Goal: Check status: Check status

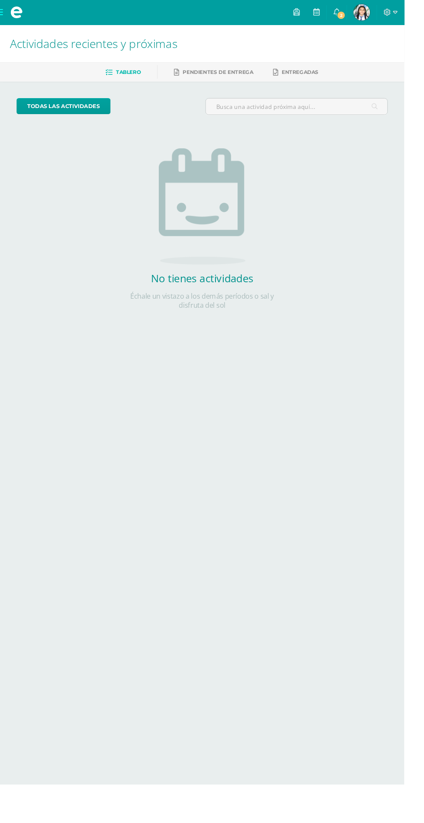
click at [389, 13] on span "Luz Mariangel Mi Perfil" at bounding box center [379, 12] width 21 height 17
click at [356, 15] on icon at bounding box center [352, 13] width 7 height 8
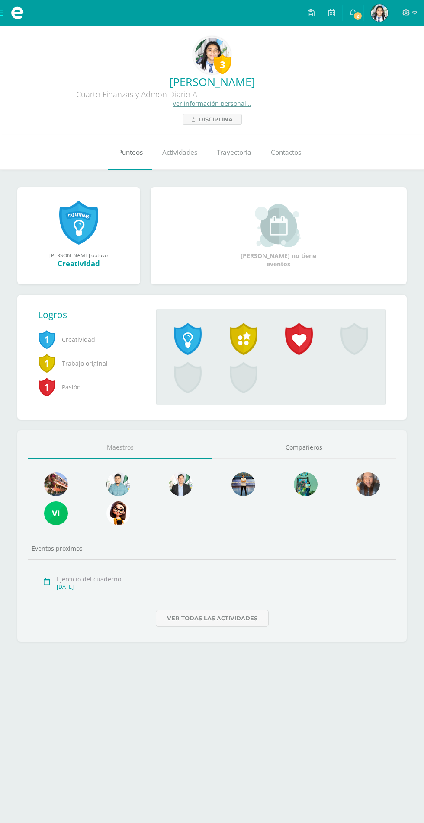
click at [146, 139] on link "Punteos" at bounding box center [130, 152] width 44 height 35
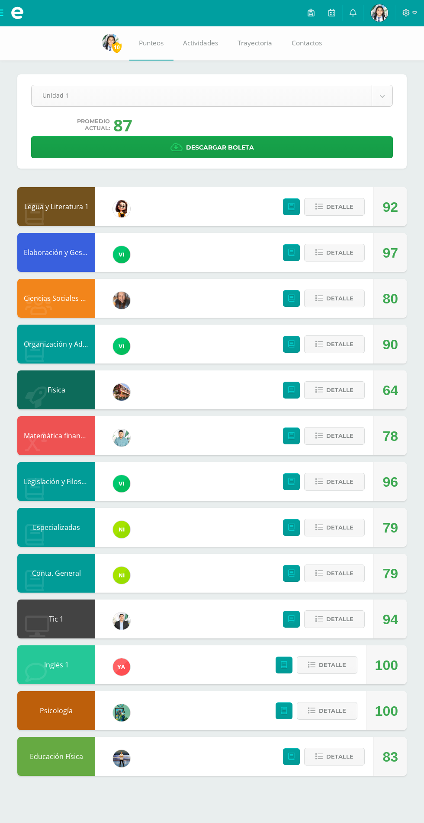
click at [384, 91] on body "Mis cursos Archivos Cerrar panel Ciencias Sociales y Formación Ciudadana Cuarto…" at bounding box center [212, 396] width 424 height 793
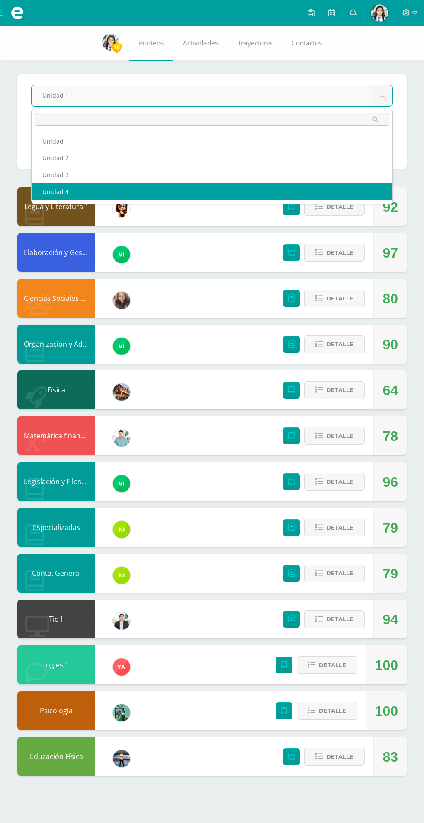
select select "Unidad 4"
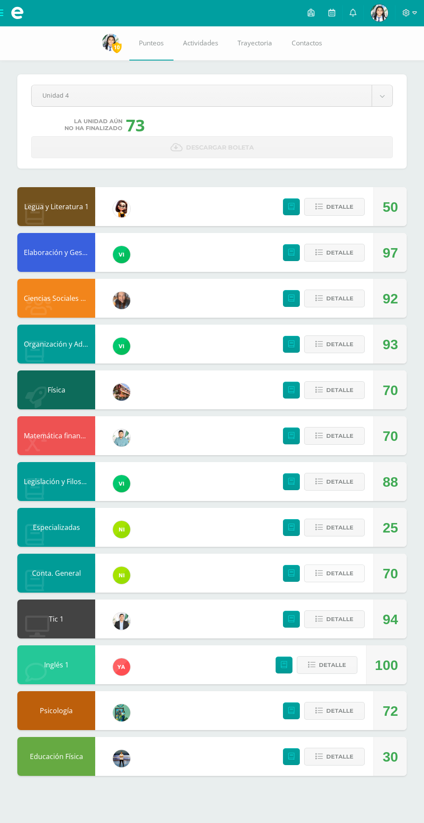
click at [348, 581] on span "Detalle" at bounding box center [339, 573] width 27 height 16
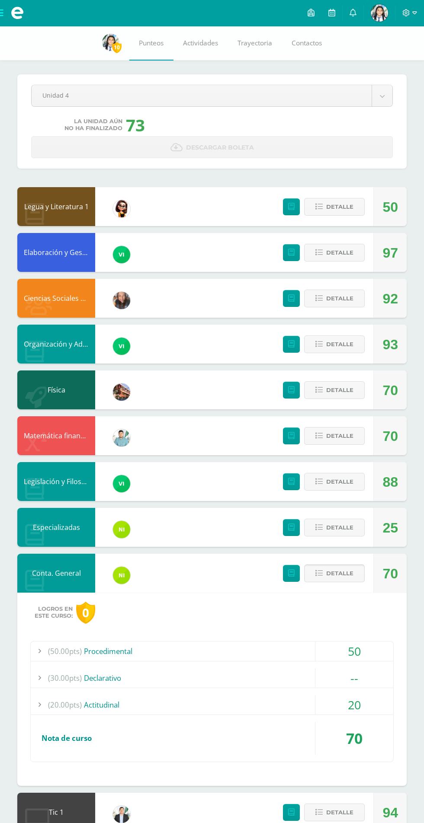
scroll to position [80, 0]
